Goal: Transaction & Acquisition: Obtain resource

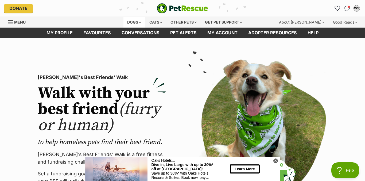
click at [129, 23] on div "Dogs" at bounding box center [134, 22] width 21 height 11
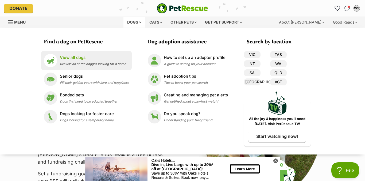
click at [71, 62] on span "Browse all of the doggos looking for a home" at bounding box center [93, 64] width 66 height 4
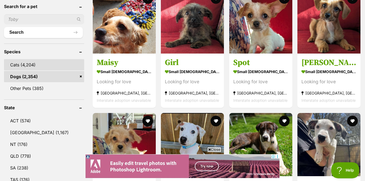
scroll to position [185, 0]
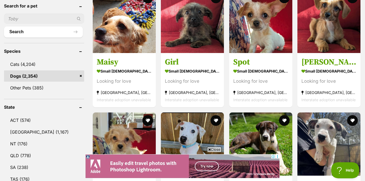
click at [213, 150] on span "Close" at bounding box center [214, 149] width 14 height 5
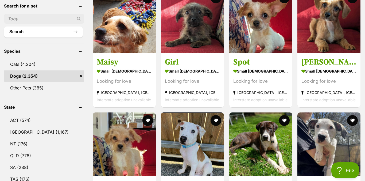
click at [17, 156] on link "QLD (778)" at bounding box center [44, 155] width 80 height 11
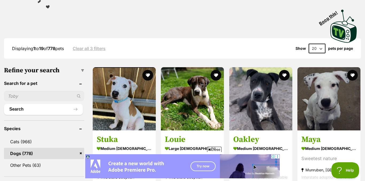
scroll to position [216, 0]
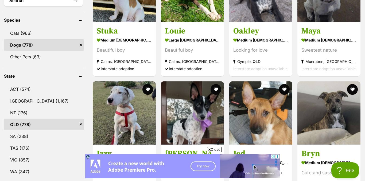
click at [210, 149] on icon at bounding box center [209, 149] width 3 height 3
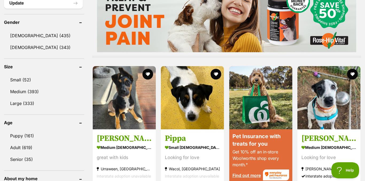
scroll to position [460, 0]
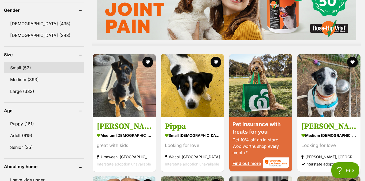
click at [21, 67] on link "Small (52)" at bounding box center [44, 67] width 80 height 11
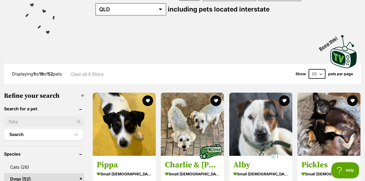
click at [209, 148] on icon at bounding box center [209, 149] width 3 height 3
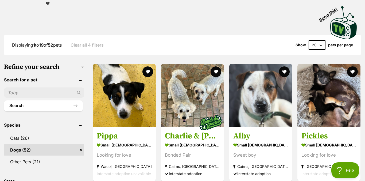
scroll to position [113, 0]
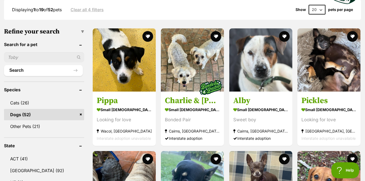
scroll to position [146, 0]
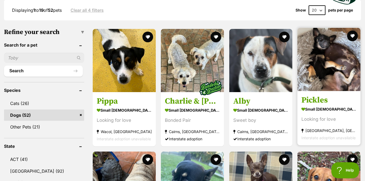
click at [330, 66] on img at bounding box center [329, 59] width 63 height 63
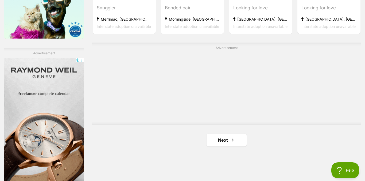
scroll to position [0, 0]
click at [225, 138] on link "Next" at bounding box center [227, 139] width 40 height 13
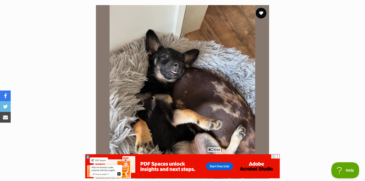
click at [217, 150] on span "Close" at bounding box center [214, 149] width 14 height 5
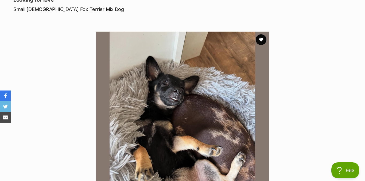
scroll to position [80, 0]
click at [228, 143] on img at bounding box center [182, 118] width 173 height 173
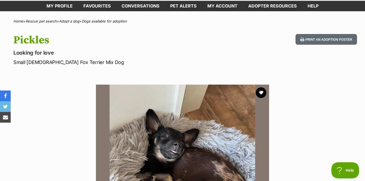
scroll to position [26, 0]
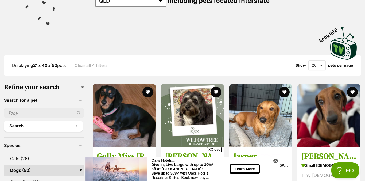
click at [213, 148] on span "Close" at bounding box center [214, 149] width 14 height 5
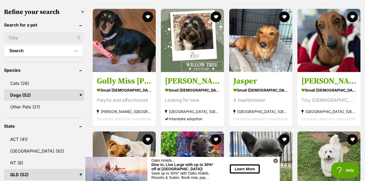
scroll to position [168, 0]
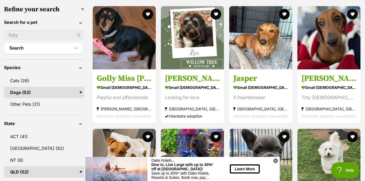
click at [277, 161] on icon at bounding box center [276, 160] width 5 height 5
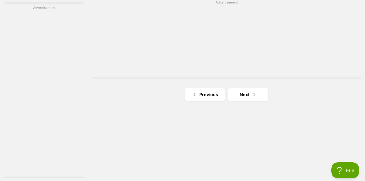
scroll to position [940, 0]
click at [251, 91] on link "Next" at bounding box center [248, 94] width 40 height 13
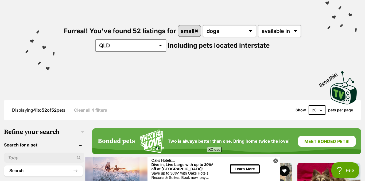
scroll to position [47, 0]
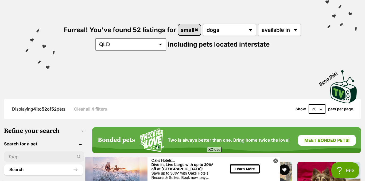
click at [197, 29] on link "small" at bounding box center [189, 29] width 23 height 11
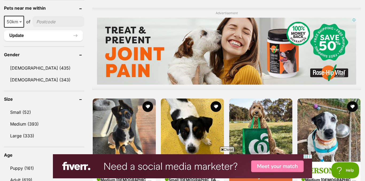
scroll to position [416, 0]
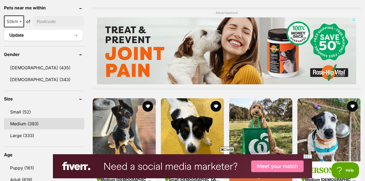
click at [20, 124] on link "Medium (393)" at bounding box center [44, 123] width 80 height 11
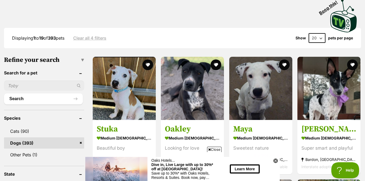
scroll to position [118, 0]
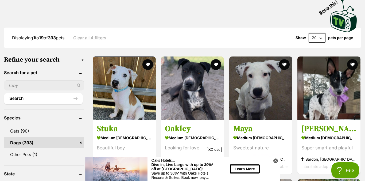
click at [217, 148] on span "Close" at bounding box center [214, 149] width 14 height 5
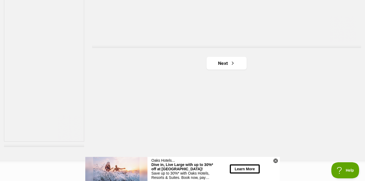
scroll to position [971, 0]
click at [223, 61] on link "Next" at bounding box center [227, 63] width 40 height 13
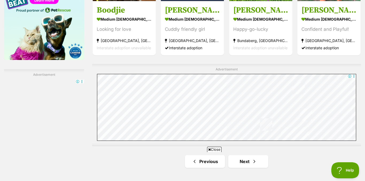
scroll to position [873, 0]
